Goal: Task Accomplishment & Management: Complete application form

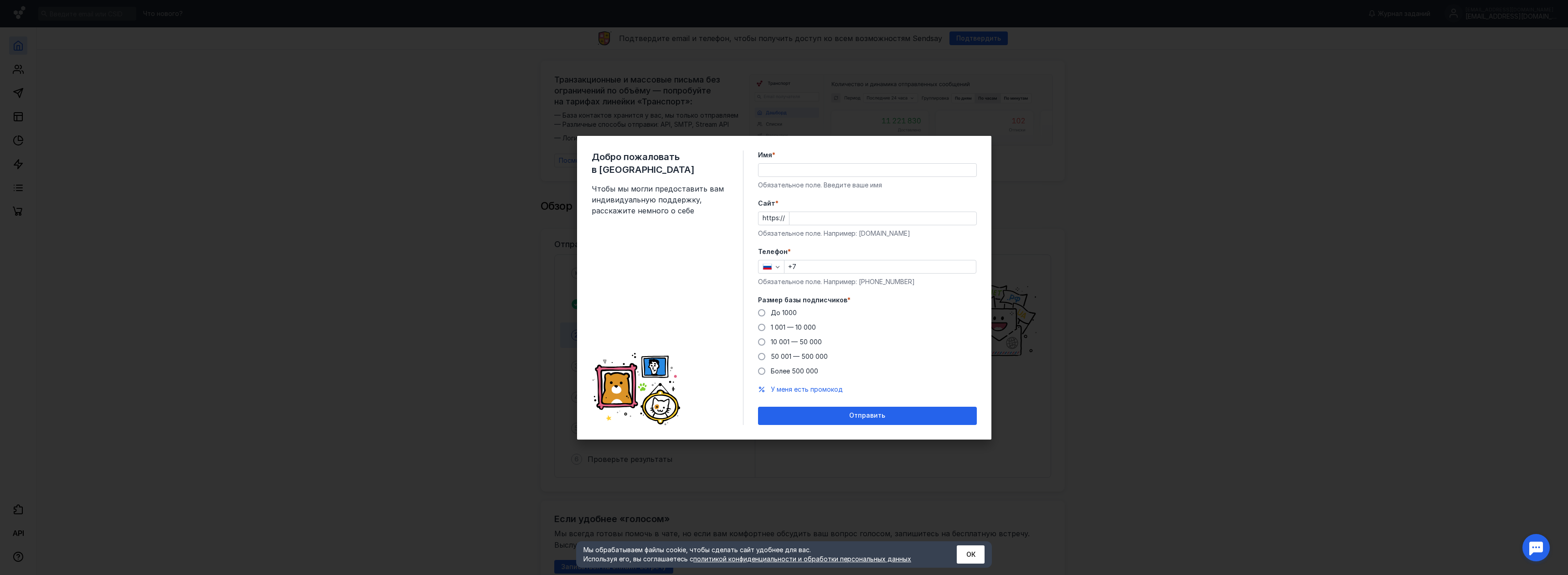
click at [782, 173] on input "Имя *" at bounding box center [867, 170] width 218 height 13
type input "U"
type input "[PERSON_NAME]"
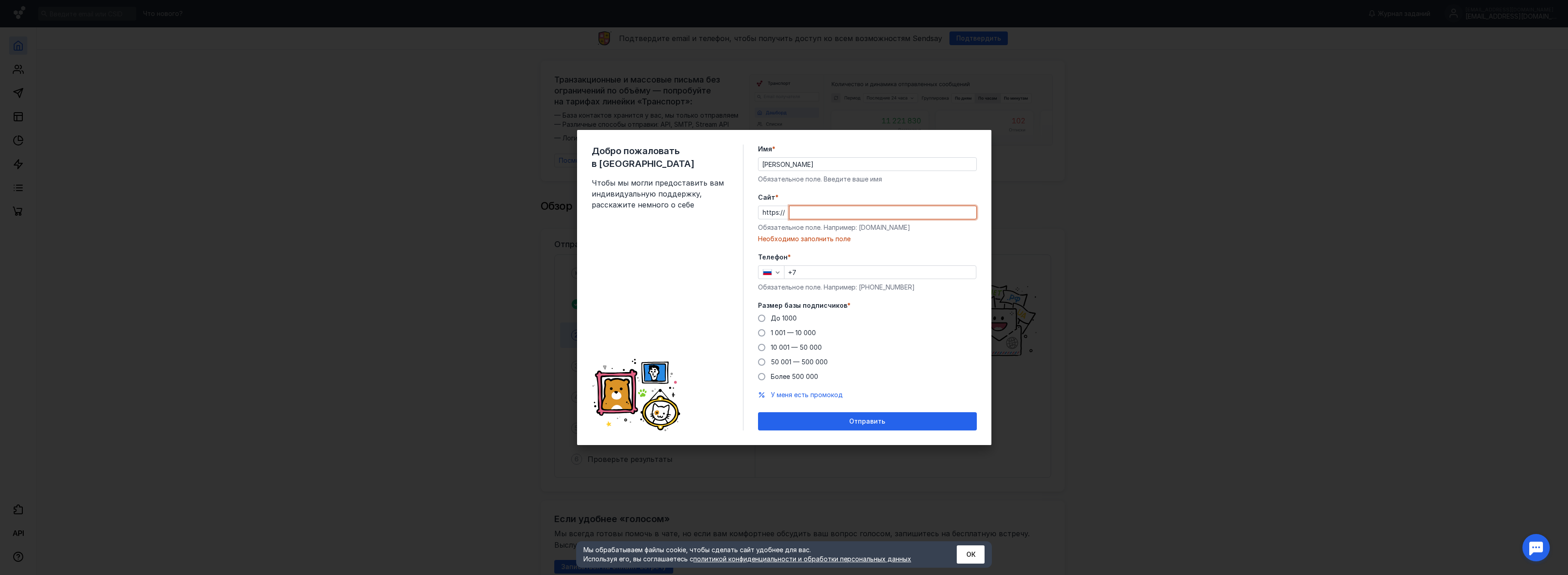
paste input "[DOMAIN_NAME][URL]"
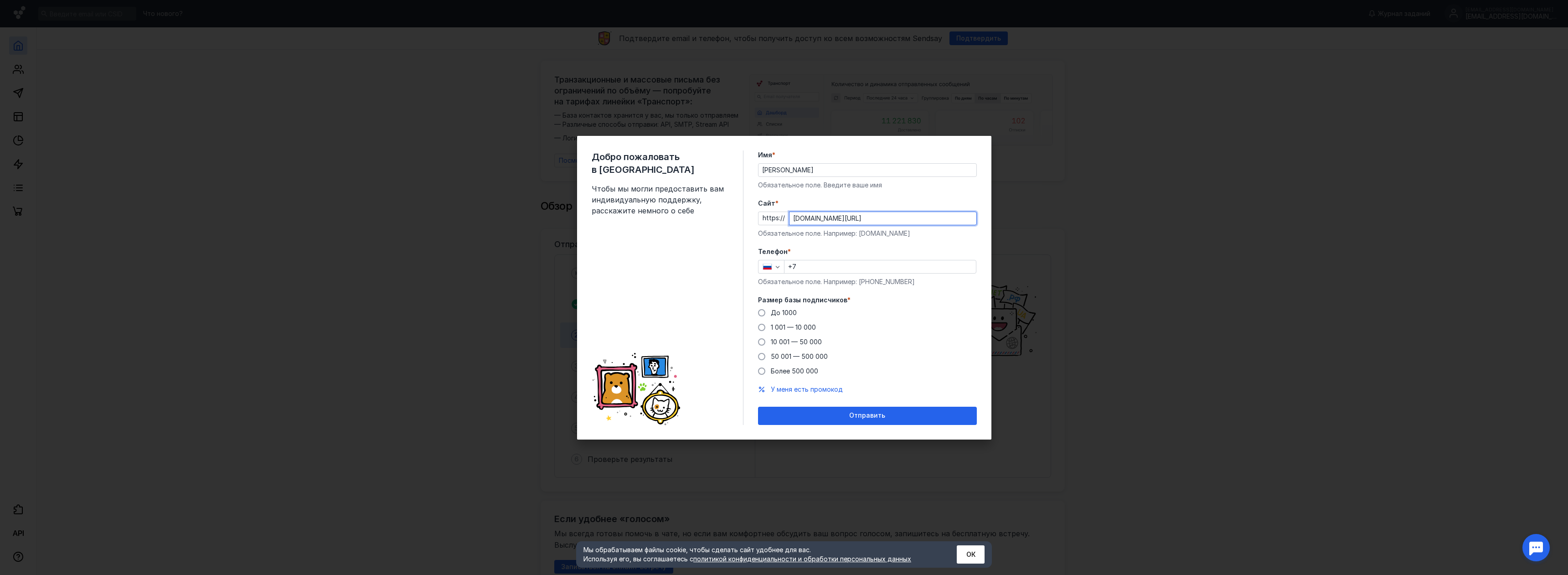
type input "[DOMAIN_NAME][URL]"
click at [817, 264] on input "+7" at bounding box center [880, 267] width 192 height 13
type input "[PHONE_NUMBER]"
click at [792, 328] on span "1 001 — 10 000" at bounding box center [793, 327] width 45 height 8
click at [0, 0] on input "1 001 — 10 000" at bounding box center [0, 0] width 0 height 0
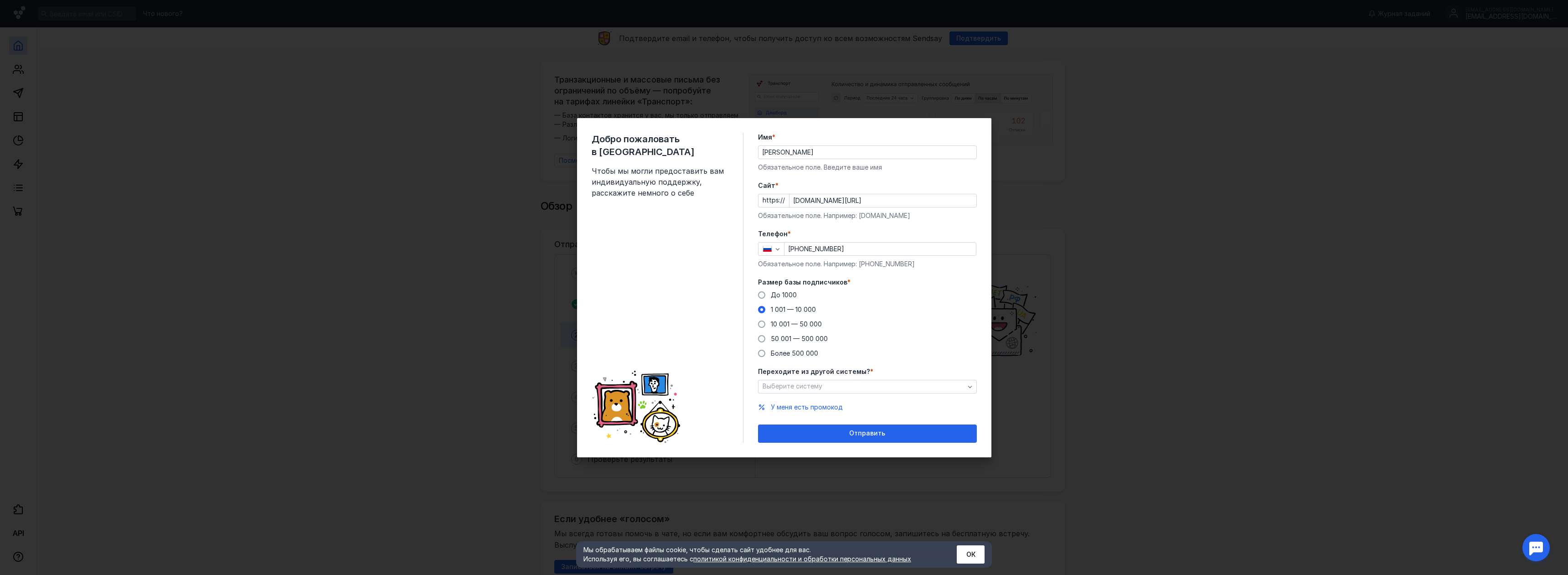
click at [832, 395] on form "Имя * [PERSON_NAME] поле. Введите ваше имя [PERSON_NAME] * https:// [DOMAIN_NAM…" at bounding box center [867, 288] width 219 height 310
click at [857, 432] on span "Отправить" at bounding box center [867, 433] width 36 height 8
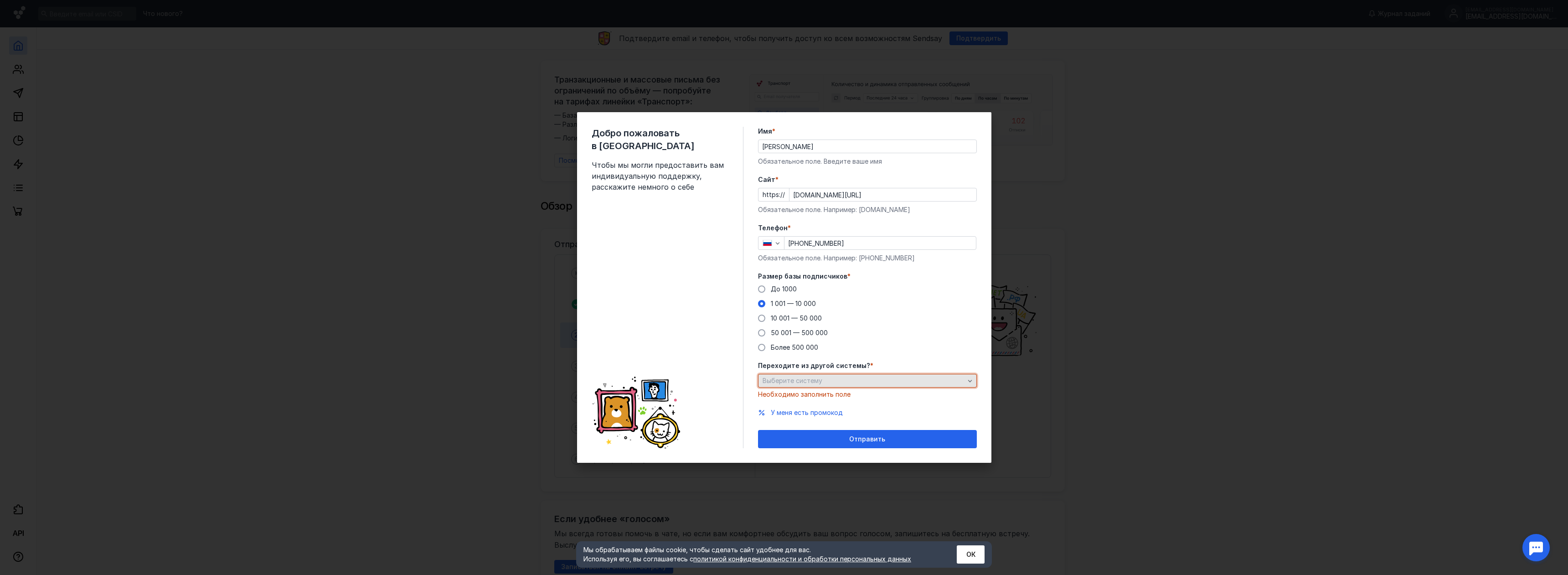
click at [813, 378] on span "Выберите систему" at bounding box center [793, 381] width 60 height 8
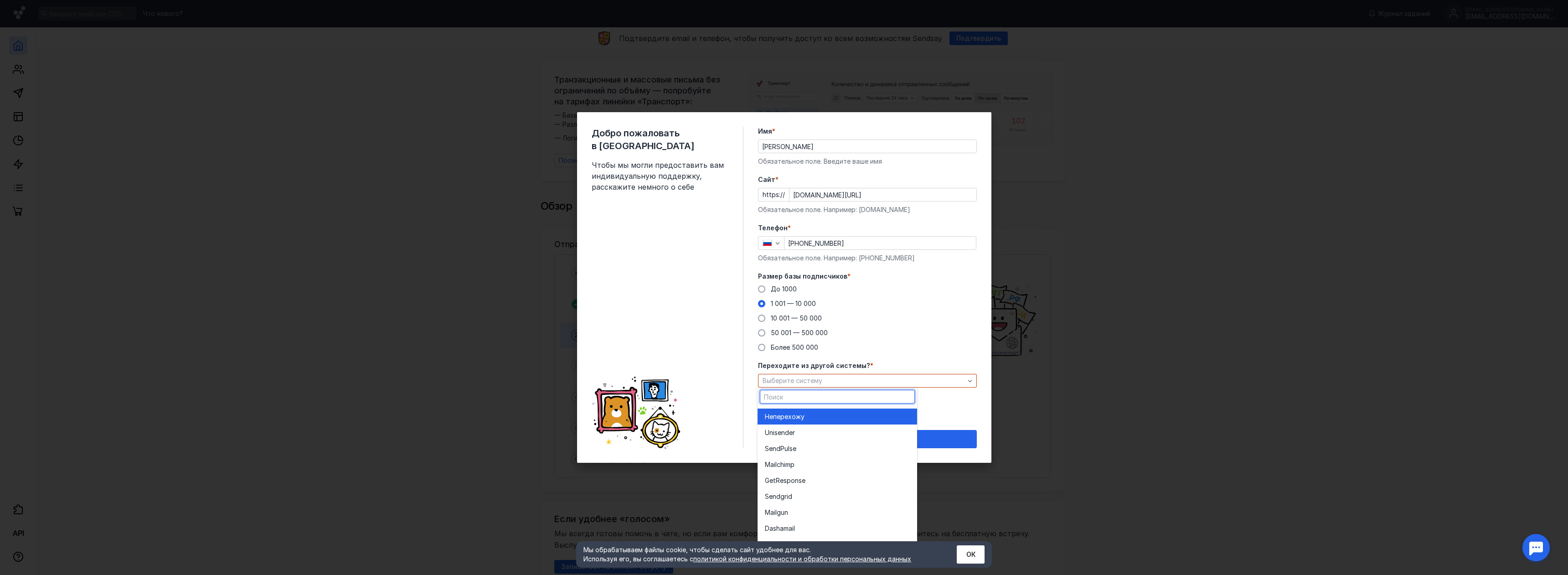
click at [814, 413] on div "Не перехожу" at bounding box center [838, 417] width 145 height 9
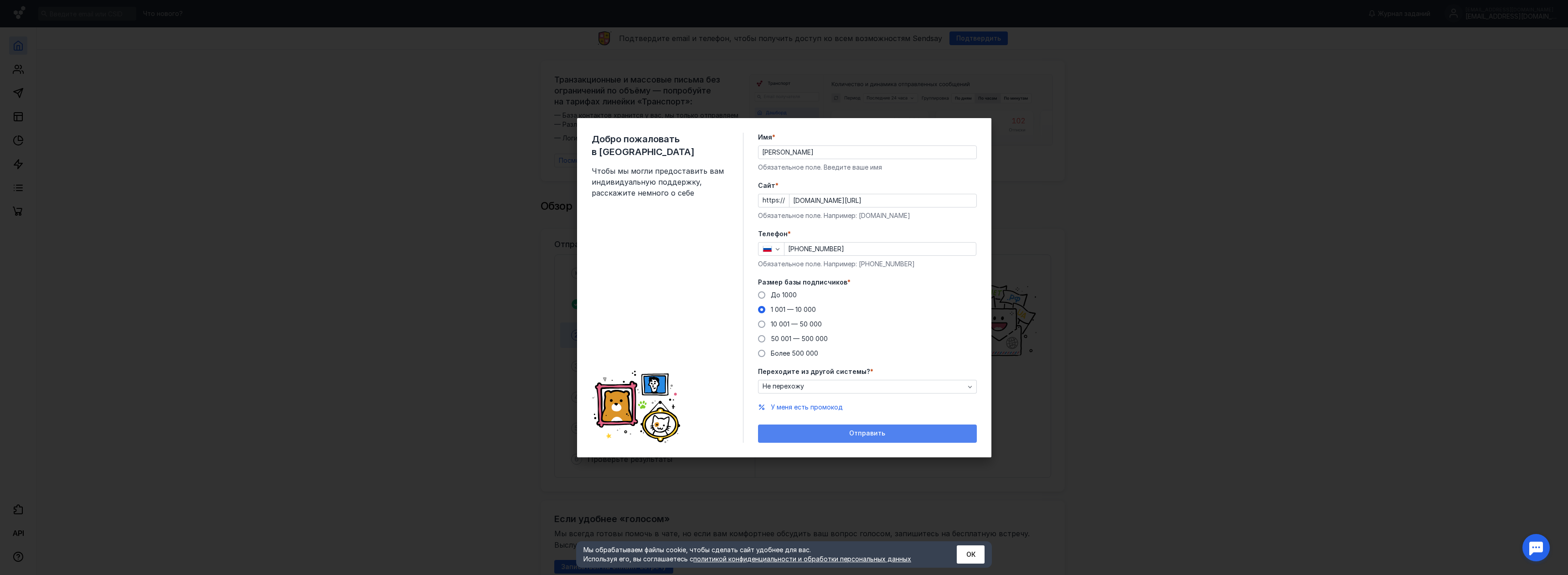
click at [852, 429] on span "Отправить" at bounding box center [867, 433] width 36 height 8
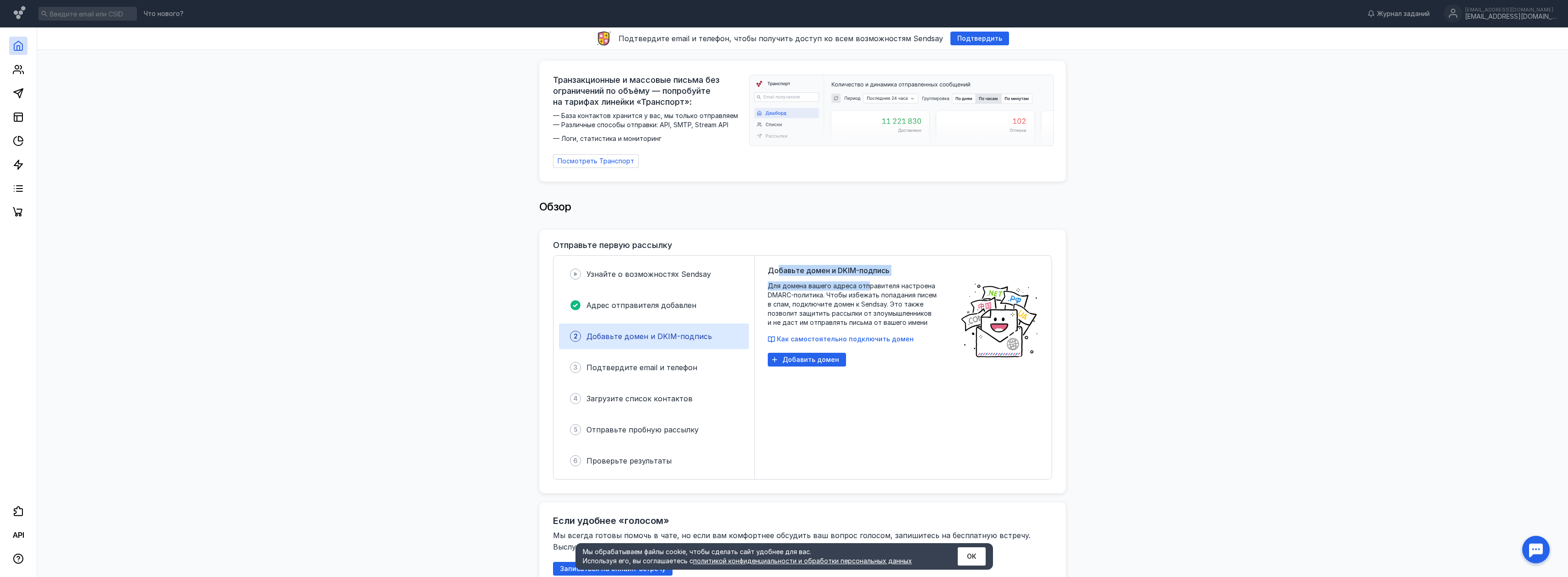
drag, startPoint x: 778, startPoint y: 267, endPoint x: 867, endPoint y: 281, distance: 90.1
click at [867, 281] on div "Добавьте домен и DKIM-подпись Для домена вашего адреса отправителя настроена DM…" at bounding box center [859, 367] width 183 height 205
click at [867, 282] on span "Для домена вашего адреса отправителя настроена DMARC-политика. Чтобы избежать п…" at bounding box center [859, 304] width 183 height 46
click at [772, 295] on span "Для домена вашего адреса отправителя настроена DMARC-политика. Чтобы избежать п…" at bounding box center [859, 304] width 183 height 46
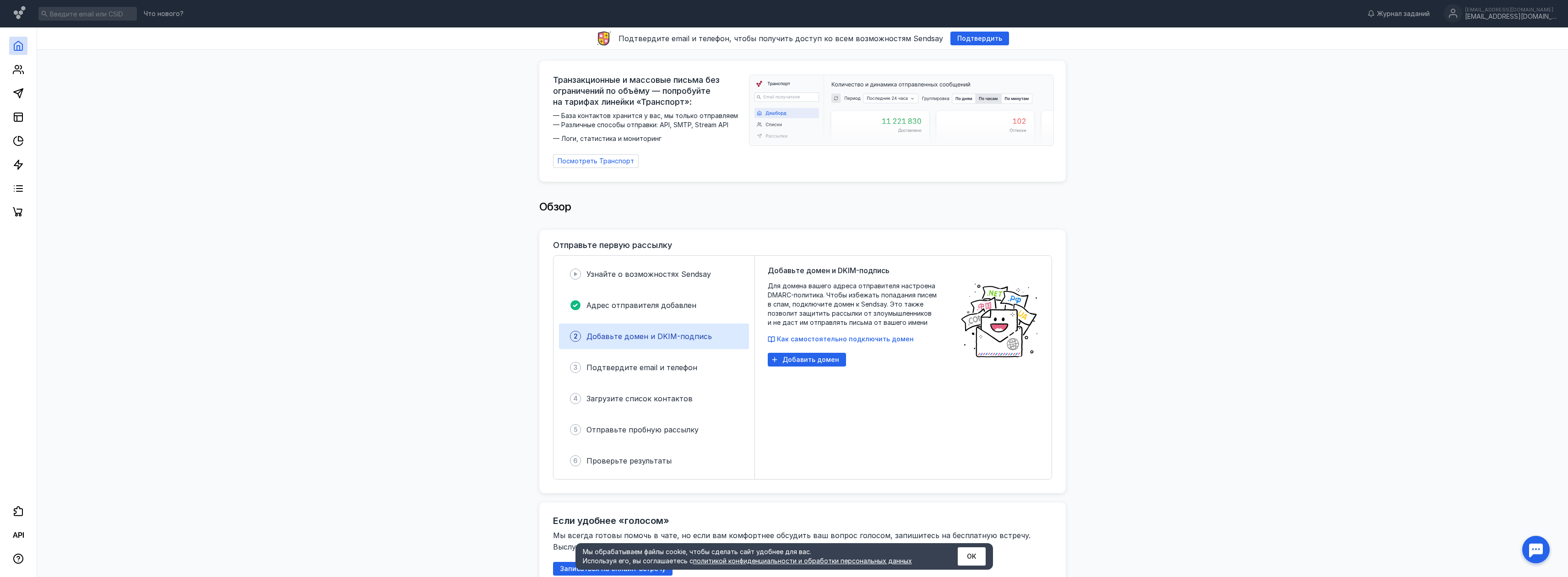
click at [445, 199] on div "Обзор" at bounding box center [803, 208] width 1512 height 43
click at [1519, 13] on div "[EMAIL_ADDRESS][DOMAIN_NAME]" at bounding box center [1511, 17] width 92 height 8
click at [1484, 114] on div "Настройки системы" at bounding box center [1509, 107] width 112 height 16
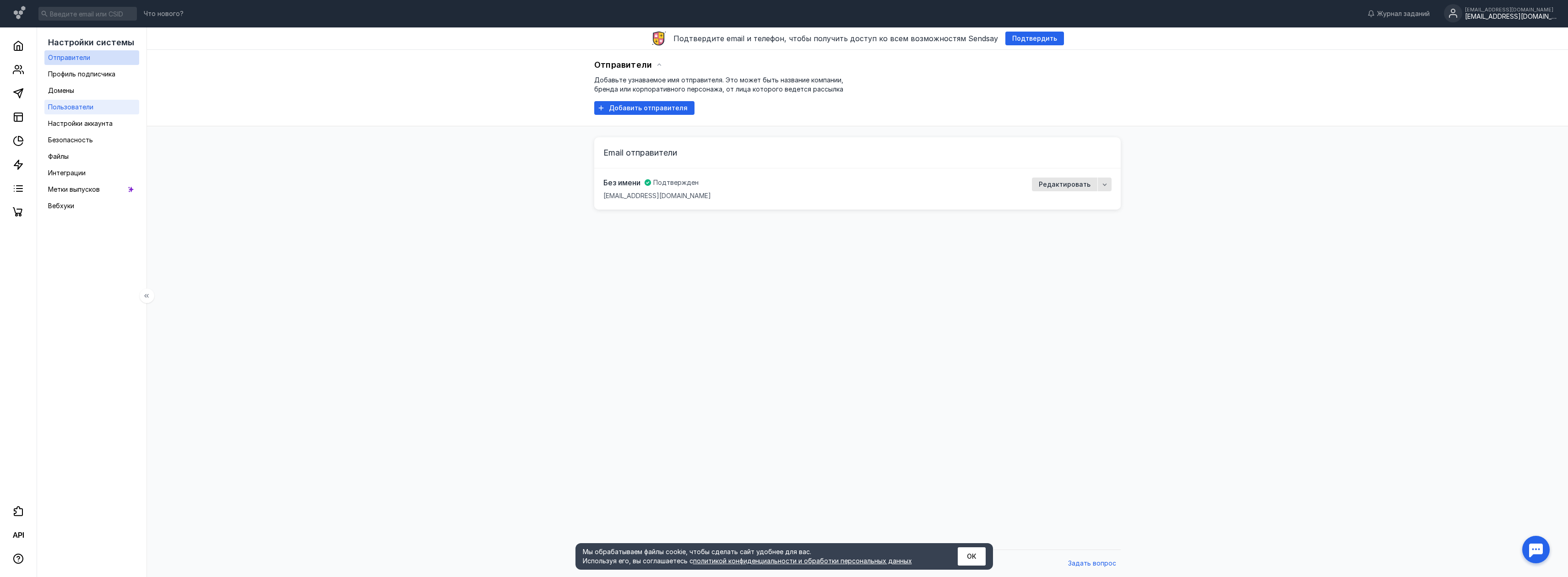
click at [98, 106] on link "Пользователи" at bounding box center [92, 107] width 95 height 15
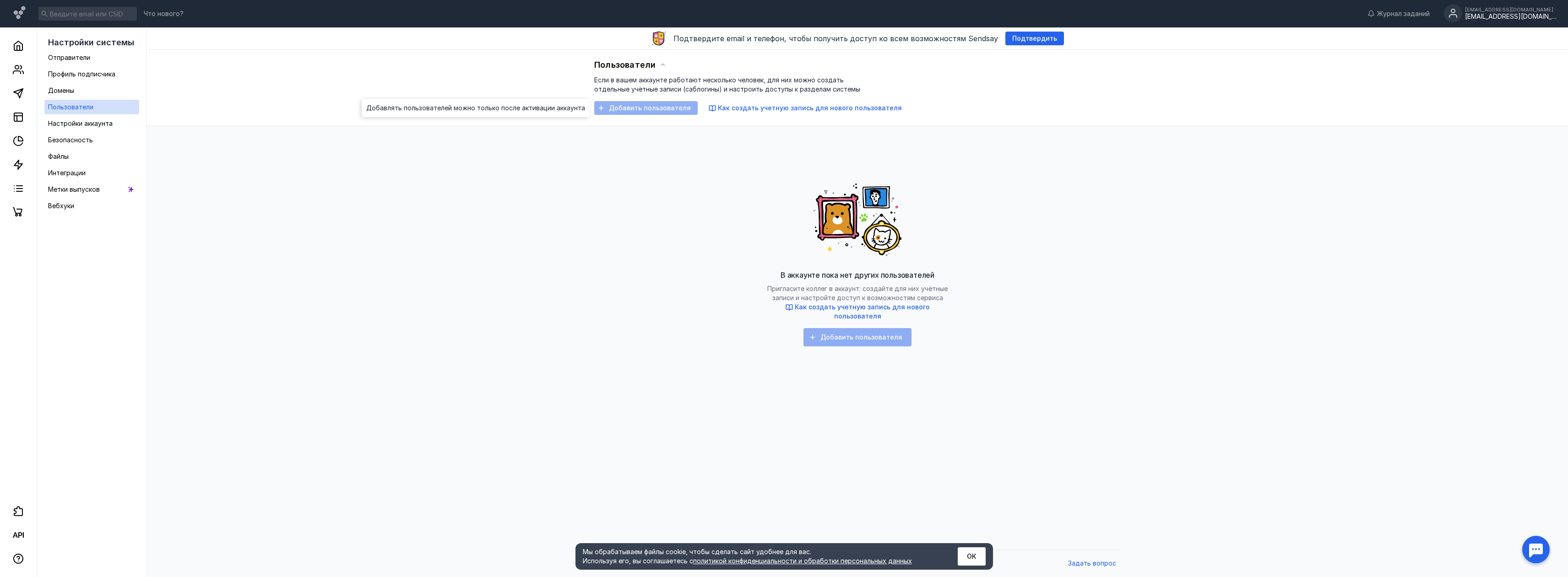
click at [674, 107] on div "Добавить пользователя" at bounding box center [646, 108] width 103 height 13
click at [618, 106] on div "Добавить пользователя" at bounding box center [646, 108] width 103 height 13
